Goal: Task Accomplishment & Management: Complete application form

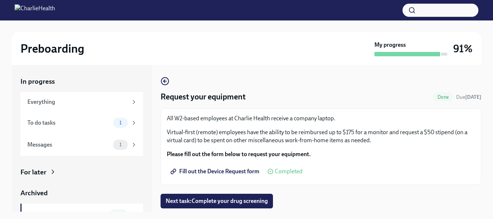
scroll to position [13, 0]
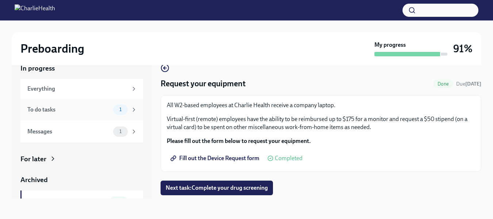
click at [50, 110] on div "To do tasks" at bounding box center [68, 109] width 83 height 8
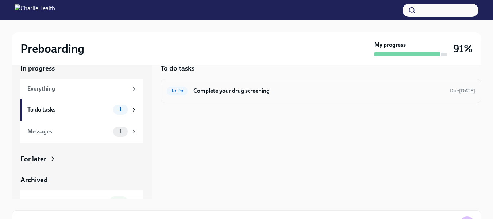
click at [243, 89] on h6 "Complete your drug screening" at bounding box center [318, 91] width 251 height 8
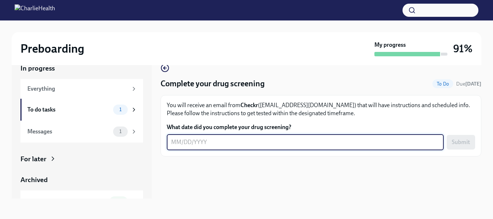
click at [257, 141] on textarea "What date did you complete your drug screening?" at bounding box center [305, 142] width 268 height 9
type textarea "[DATE]"
click at [460, 138] on button "Submit" at bounding box center [461, 142] width 28 height 15
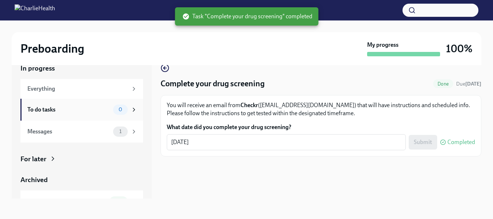
click at [56, 110] on div "To do tasks" at bounding box center [68, 109] width 83 height 8
